Goal: Check status: Check status

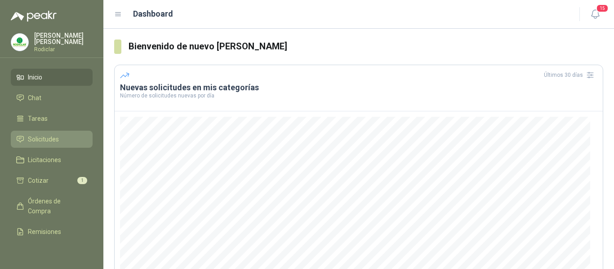
click at [40, 142] on span "Solicitudes" at bounding box center [43, 139] width 31 height 10
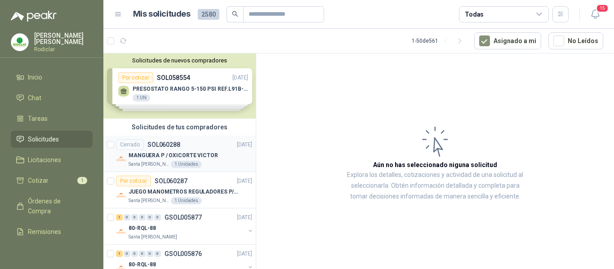
click at [208, 147] on div "Cerrado SOL060288 [DATE]" at bounding box center [184, 144] width 136 height 11
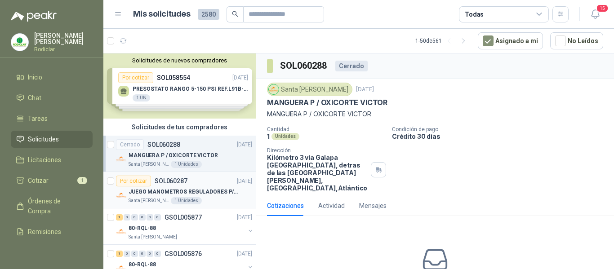
click at [210, 196] on p "JUEGO MANOMETROS REGULADORES P/OXIGENO" at bounding box center [185, 192] width 112 height 9
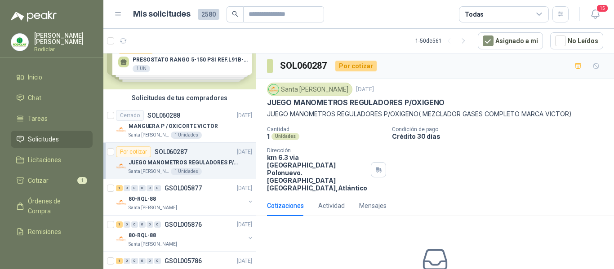
scroll to position [45, 0]
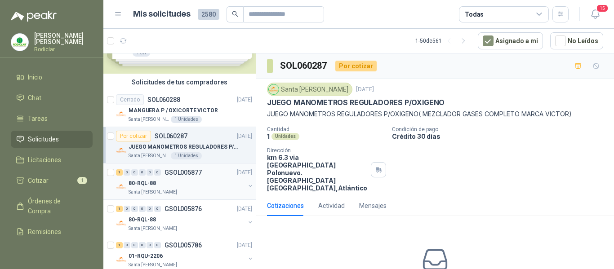
click at [196, 186] on div "80-RQL-88" at bounding box center [187, 183] width 116 height 11
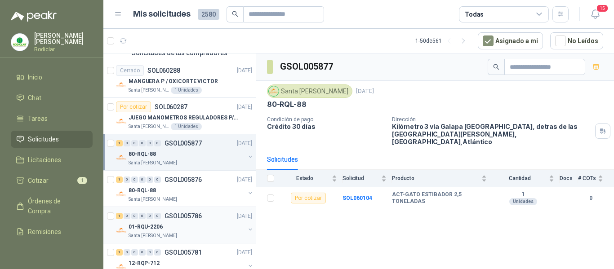
scroll to position [90, 0]
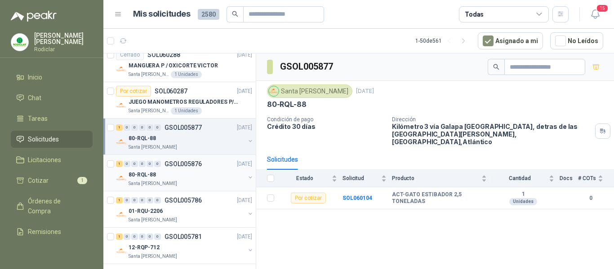
click at [196, 182] on div "Santa [PERSON_NAME]" at bounding box center [187, 183] width 116 height 7
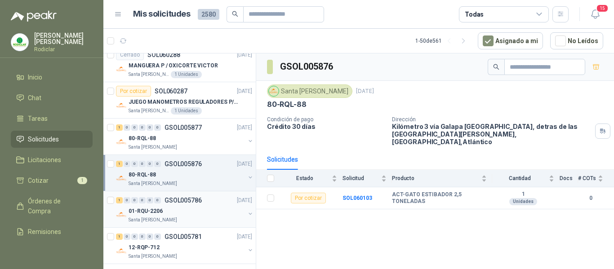
click at [207, 209] on div "01-RQU-2206" at bounding box center [187, 211] width 116 height 11
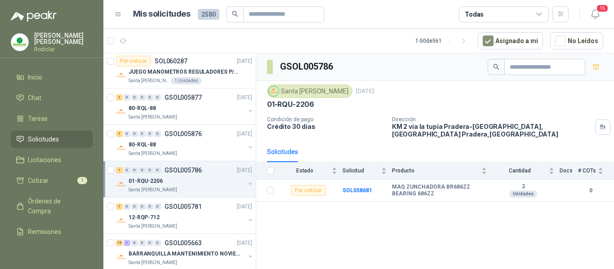
scroll to position [135, 0]
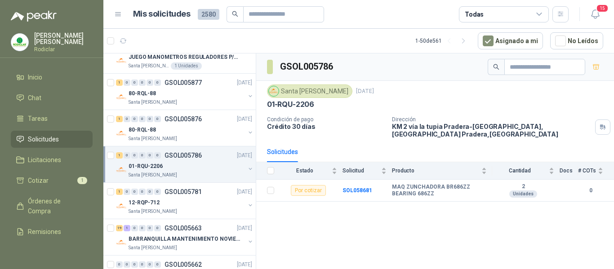
click at [207, 208] on div "Santa [PERSON_NAME]" at bounding box center [187, 211] width 116 height 7
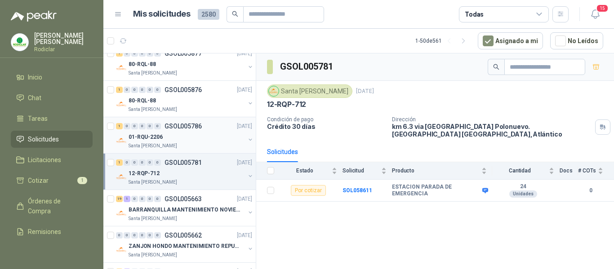
scroll to position [180, 0]
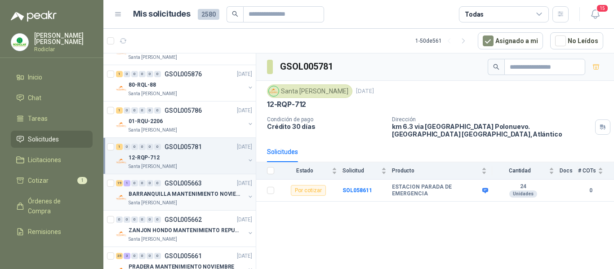
click at [211, 203] on div "Santa [PERSON_NAME]" at bounding box center [187, 203] width 116 height 7
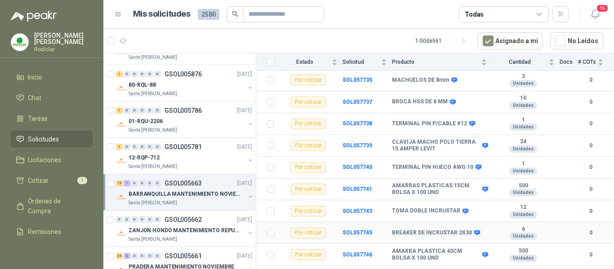
scroll to position [344, 0]
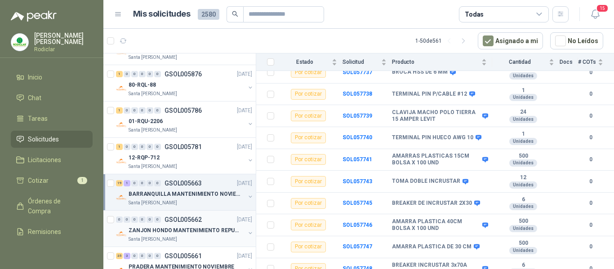
click at [214, 214] on div "0 0 0 0 0 0 GSOL005662 [DATE]" at bounding box center [185, 219] width 138 height 11
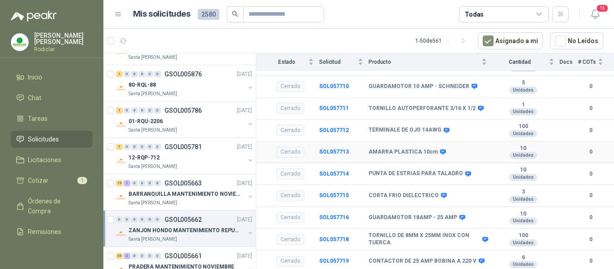
scroll to position [344, 0]
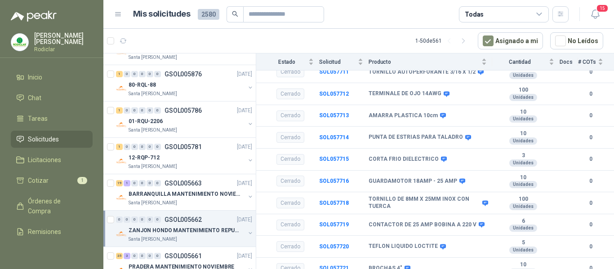
click at [202, 220] on div "0 0 0 0 0 0 GSOL005662 [DATE]" at bounding box center [185, 219] width 138 height 11
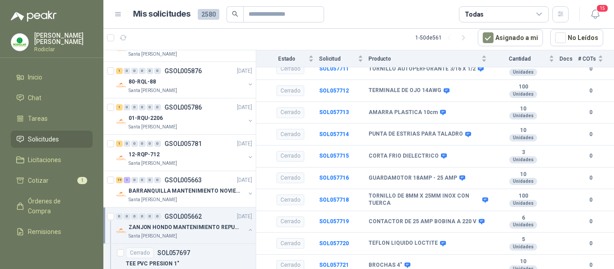
click at [197, 229] on p "ZANJON HONDO MANTENIMIENTO REPUESTOS" at bounding box center [185, 227] width 112 height 9
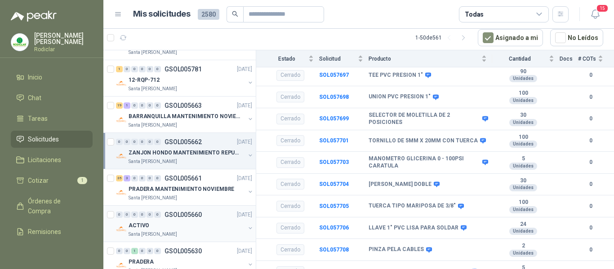
scroll to position [270, 0]
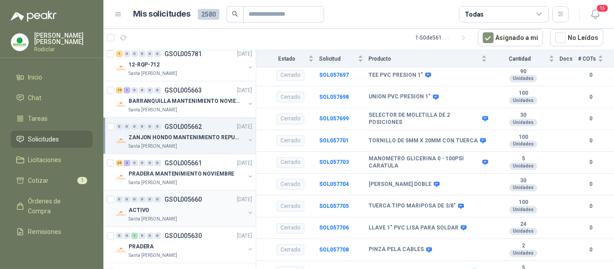
click at [184, 215] on div "ACTIVO" at bounding box center [187, 210] width 116 height 11
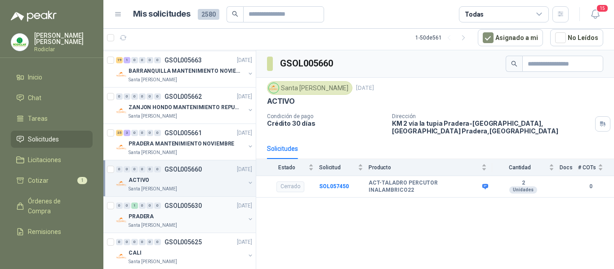
scroll to position [315, 0]
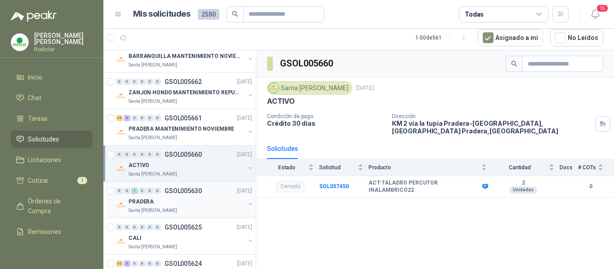
click at [187, 207] on div "PRADERA" at bounding box center [187, 201] width 116 height 11
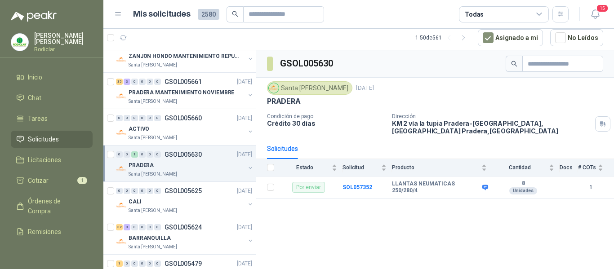
scroll to position [360, 0]
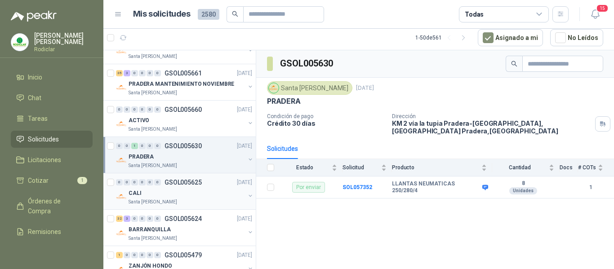
click at [192, 192] on div "CALI" at bounding box center [187, 193] width 116 height 11
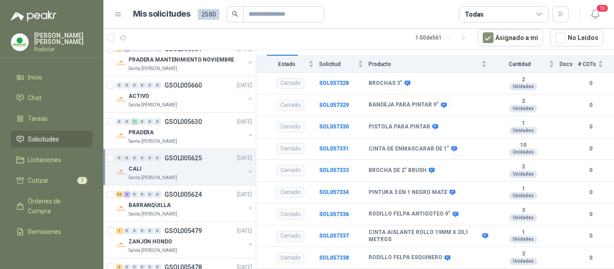
scroll to position [405, 0]
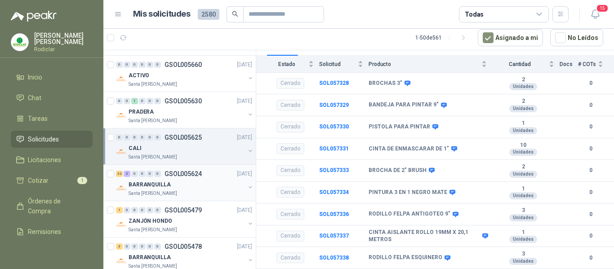
click at [185, 182] on div "BARRANQUILLA" at bounding box center [187, 184] width 116 height 11
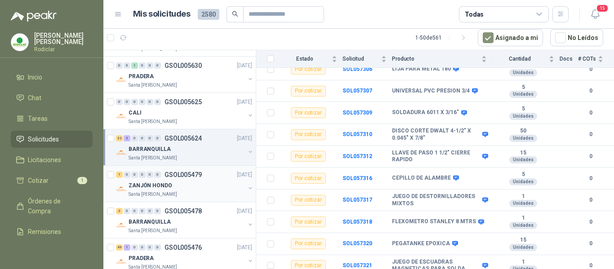
scroll to position [450, 0]
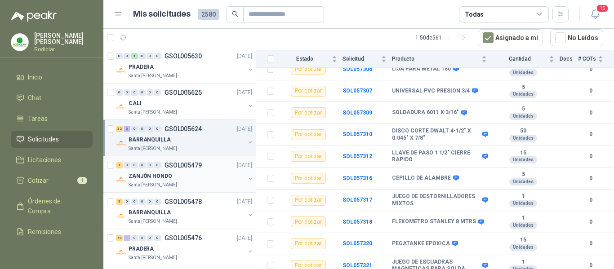
click at [190, 181] on div "ZANJÓN HONDO" at bounding box center [187, 176] width 116 height 11
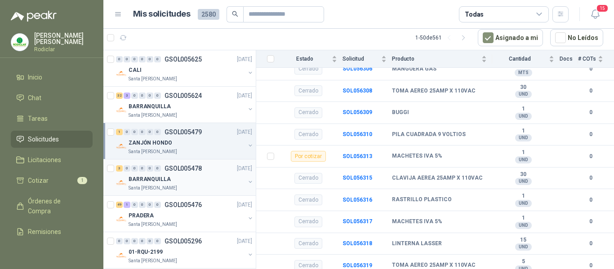
scroll to position [539, 0]
